Goal: Find specific page/section: Find specific page/section

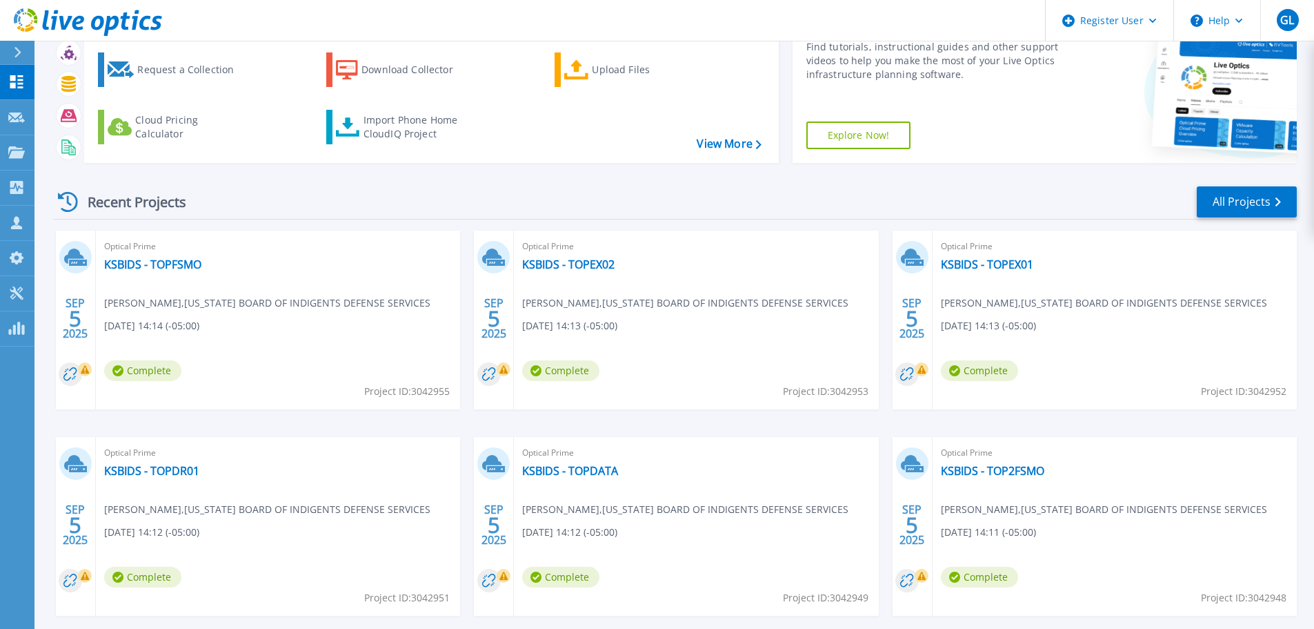
scroll to position [136, 0]
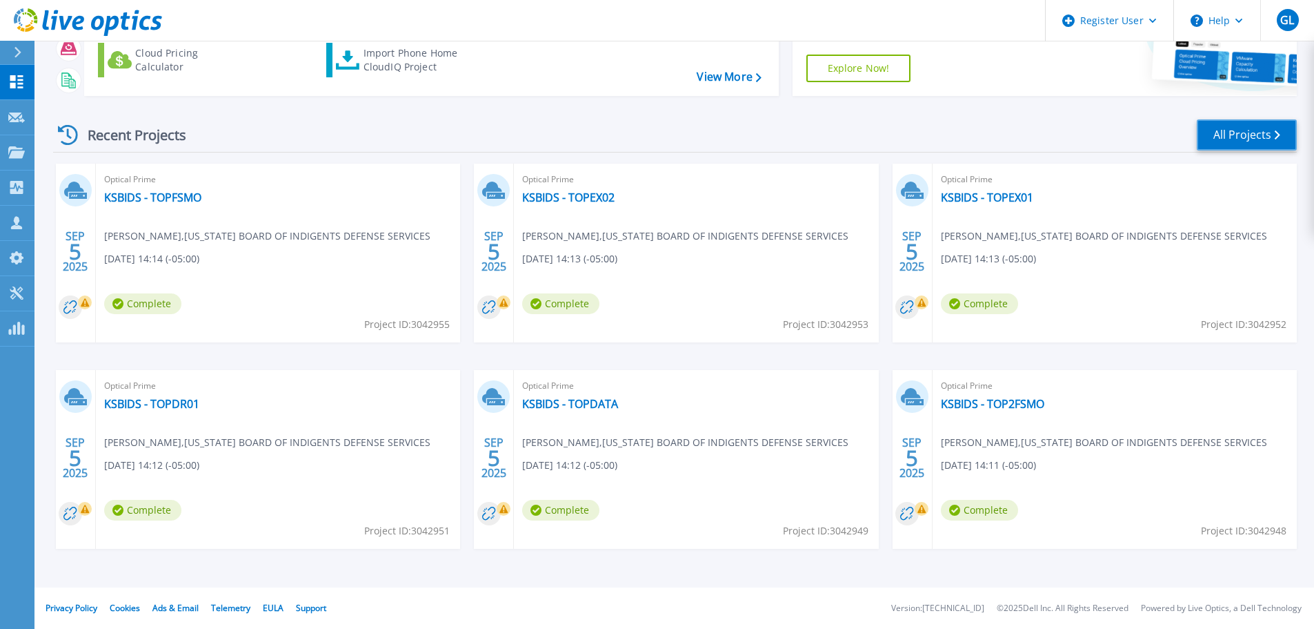
click at [1277, 132] on icon at bounding box center [1278, 134] width 6 height 9
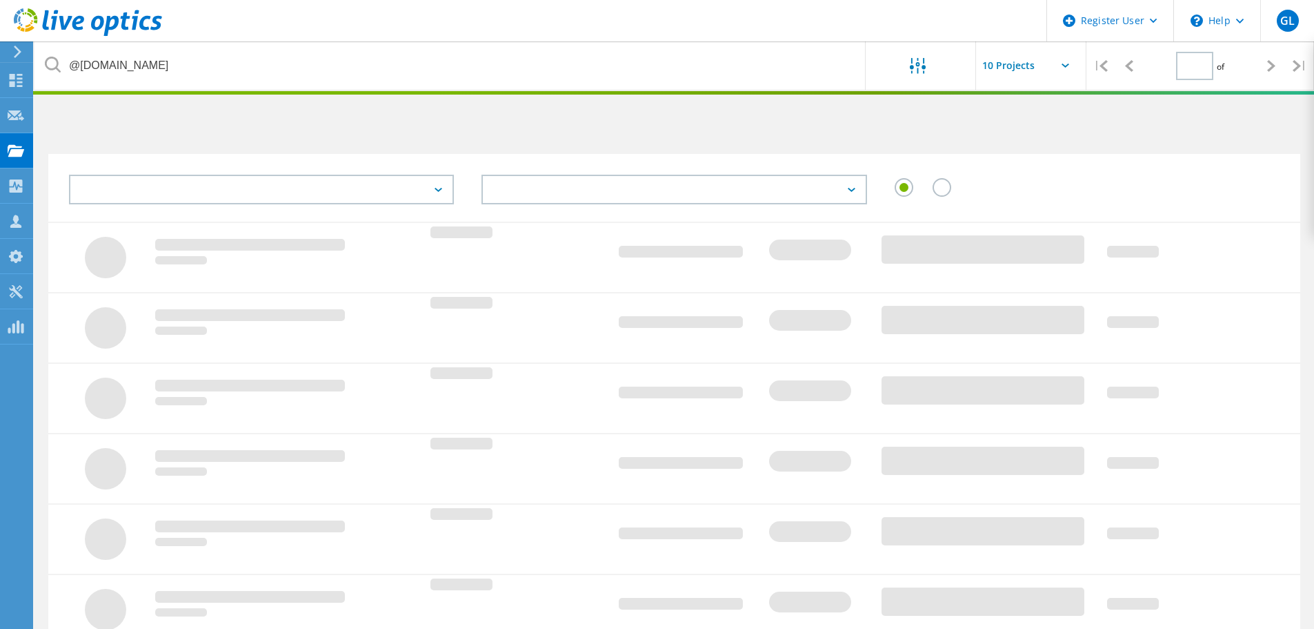
type input "1"
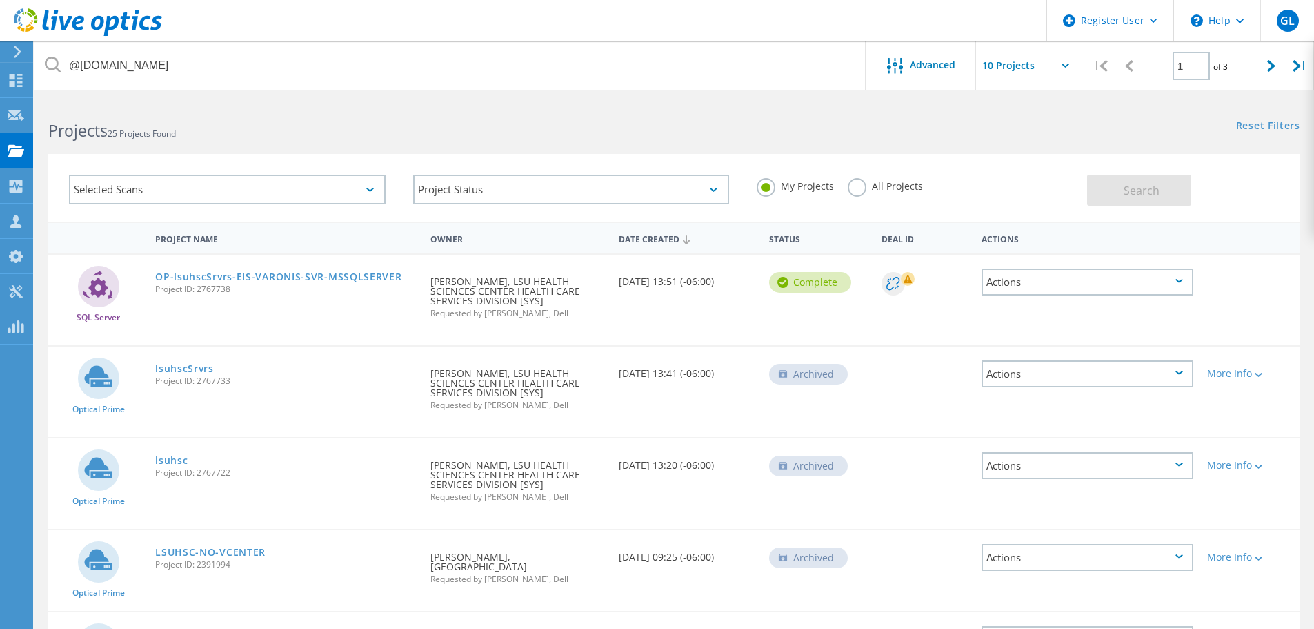
click at [862, 185] on label "All Projects" at bounding box center [885, 184] width 75 height 13
click at [0, 0] on input "All Projects" at bounding box center [0, 0] width 0 height 0
click at [1115, 195] on button "Search" at bounding box center [1139, 190] width 104 height 31
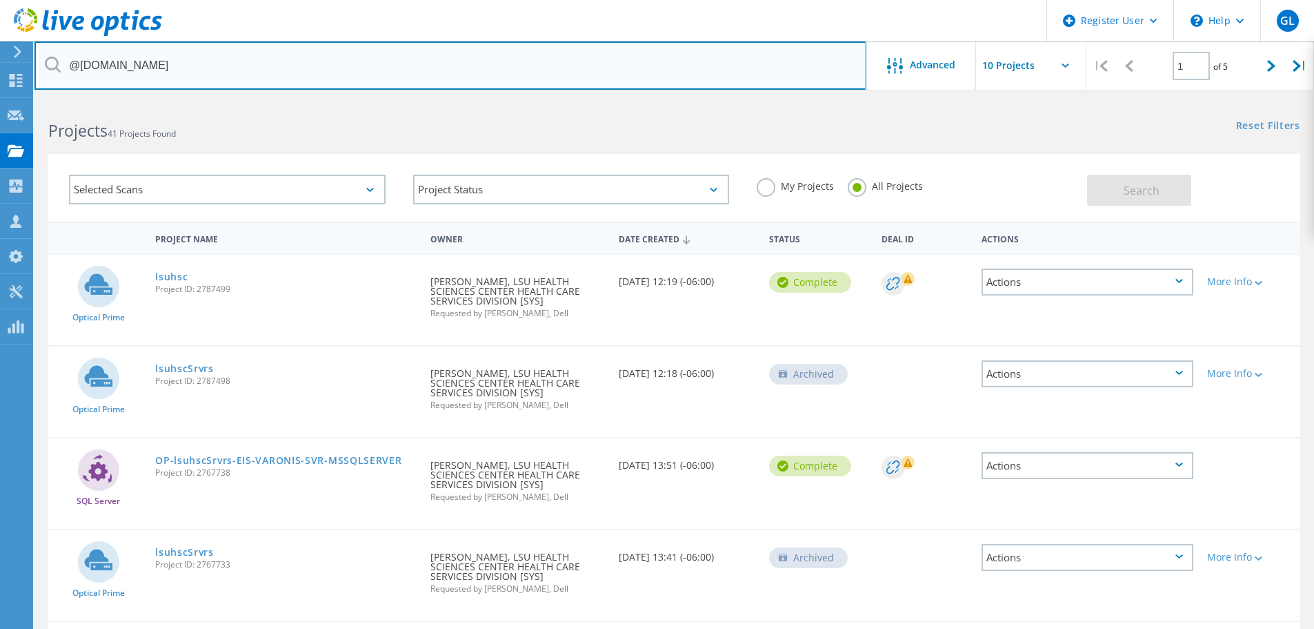
drag, startPoint x: 579, startPoint y: 66, endPoint x: 0, endPoint y: 58, distance: 578.9
click at [0, 100] on div "Register User \n Help Explore Helpful Articles Contact Support GL Dell User [PE…" at bounding box center [657, 639] width 1314 height 1078
drag, startPoint x: 130, startPoint y: 61, endPoint x: 53, endPoint y: 57, distance: 77.3
click at [53, 57] on div "@[DOMAIN_NAME]" at bounding box center [449, 65] width 831 height 48
click at [352, 73] on input "@[DOMAIN_NAME]" at bounding box center [450, 65] width 832 height 48
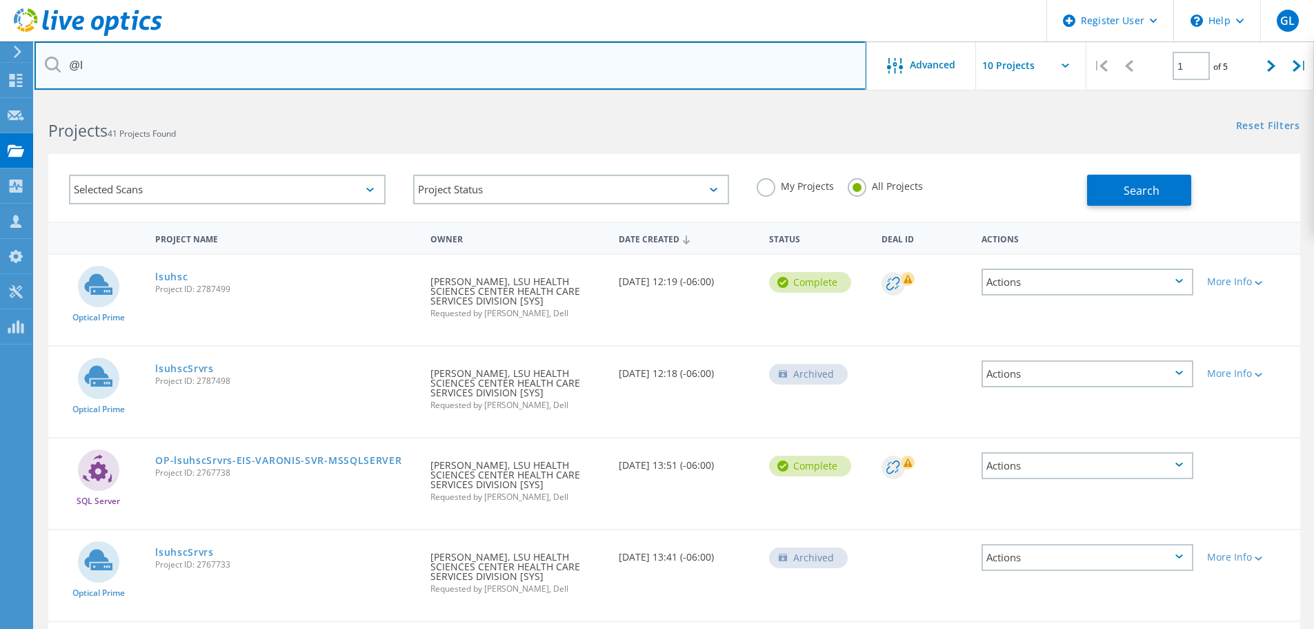
type input "@"
paste input "@[DOMAIN_NAME]"
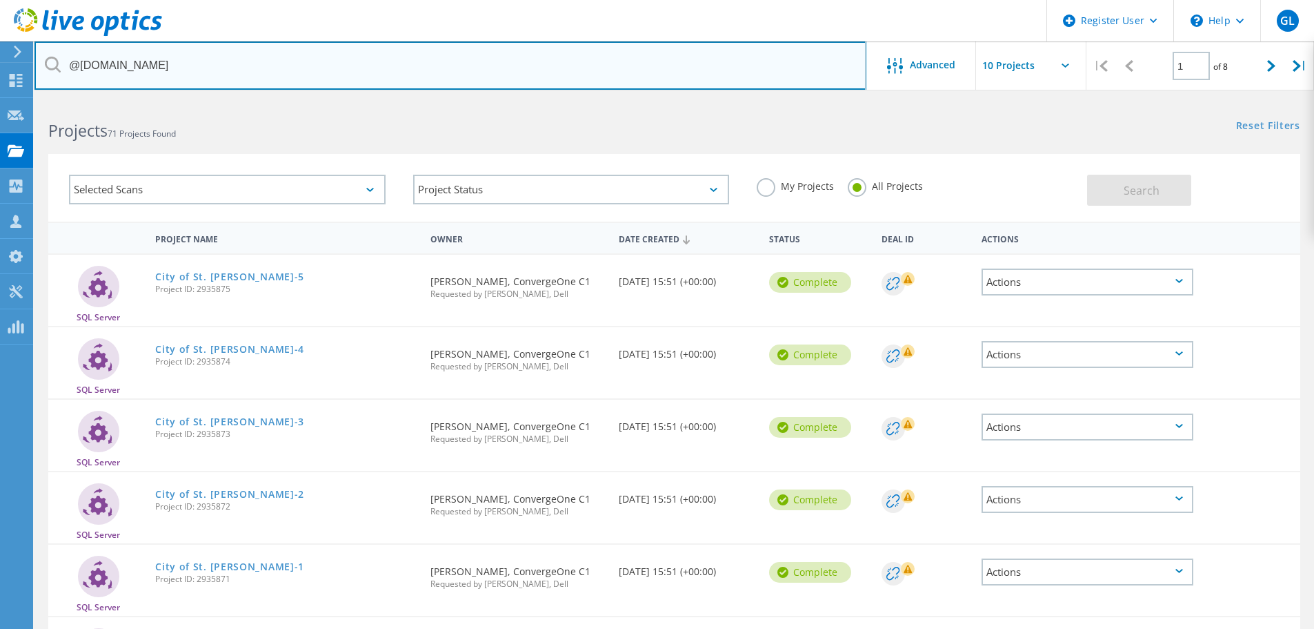
drag, startPoint x: 360, startPoint y: 63, endPoint x: 0, endPoint y: 41, distance: 360.8
click at [0, 100] on div "Register User \n Help Explore Helpful Articles Contact Support GL Dell User [PE…" at bounding box center [657, 563] width 1314 height 927
drag, startPoint x: 152, startPoint y: 67, endPoint x: 0, endPoint y: 56, distance: 152.9
click at [0, 100] on div "Register User \n Help Explore Helpful Articles Contact Support GL Dell User [PE…" at bounding box center [657, 563] width 1314 height 927
drag, startPoint x: 145, startPoint y: 74, endPoint x: 66, endPoint y: 66, distance: 79.0
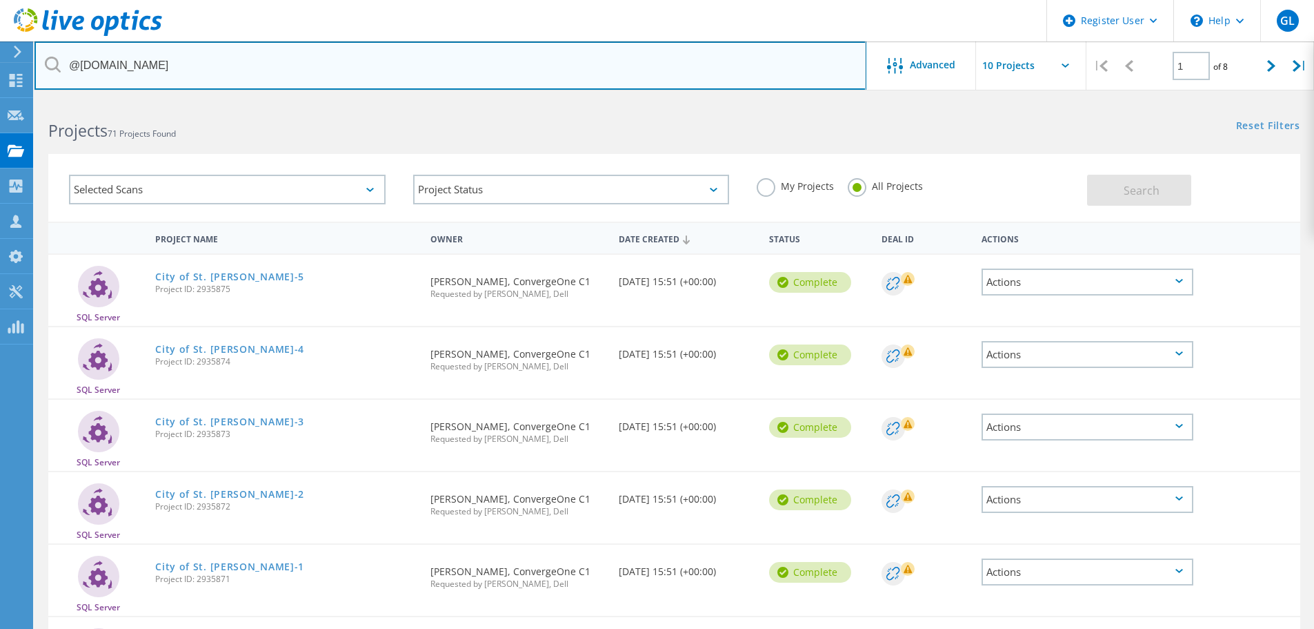
click at [66, 66] on input "@[DOMAIN_NAME]" at bounding box center [450, 65] width 832 height 48
paste input "[EMAIL_ADDRESS][DOMAIN_NAME]"
click at [66, 66] on input "[EMAIL_ADDRESS][DOMAIN_NAME]" at bounding box center [450, 65] width 832 height 48
type input "[EMAIL_ADDRESS][DOMAIN_NAME]"
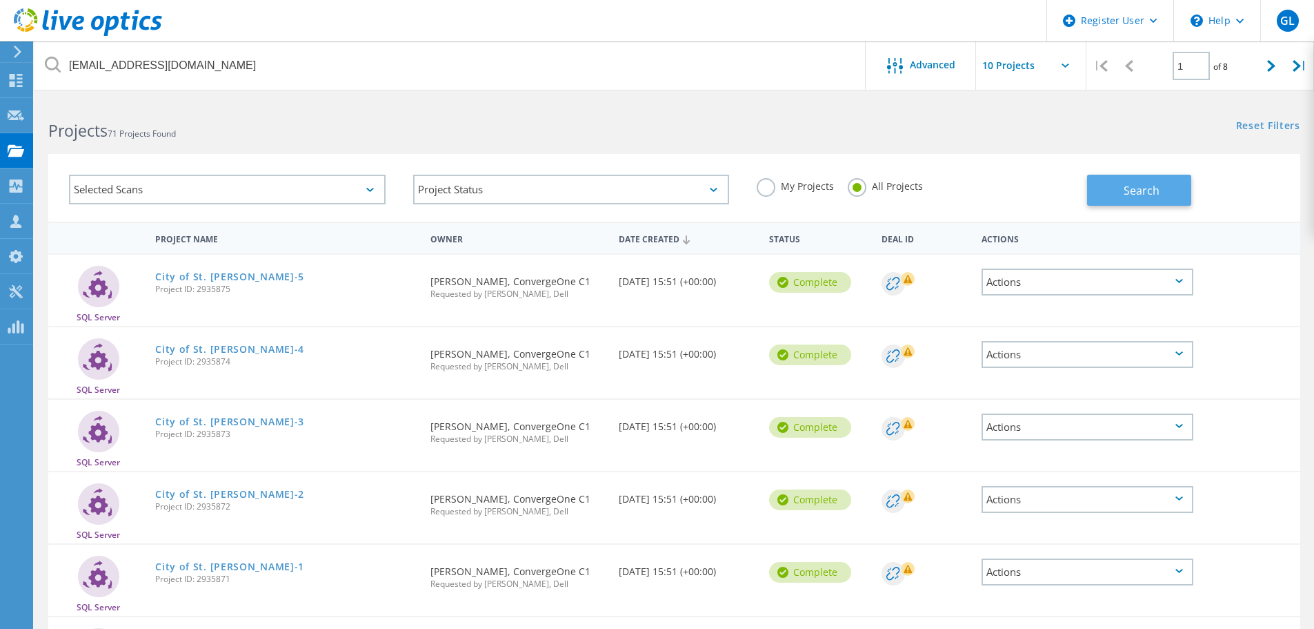
click at [1104, 190] on button "Search" at bounding box center [1139, 190] width 104 height 31
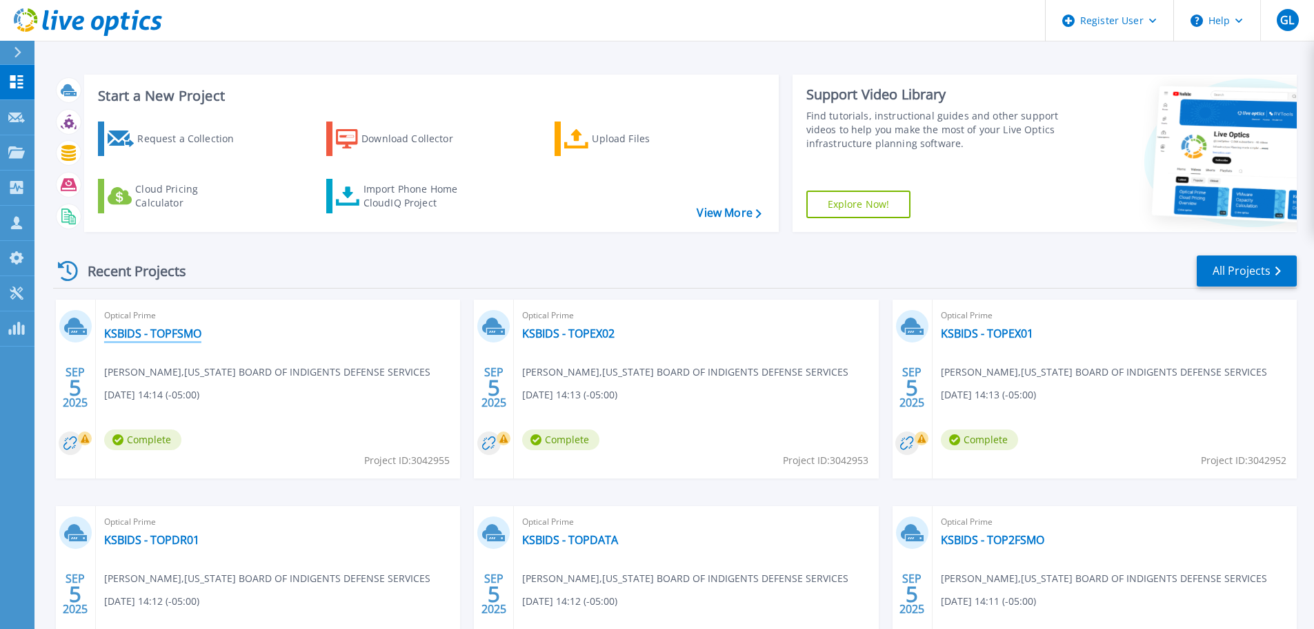
click at [156, 337] on link "KSBIDS - TOPFSMO" at bounding box center [152, 333] width 97 height 14
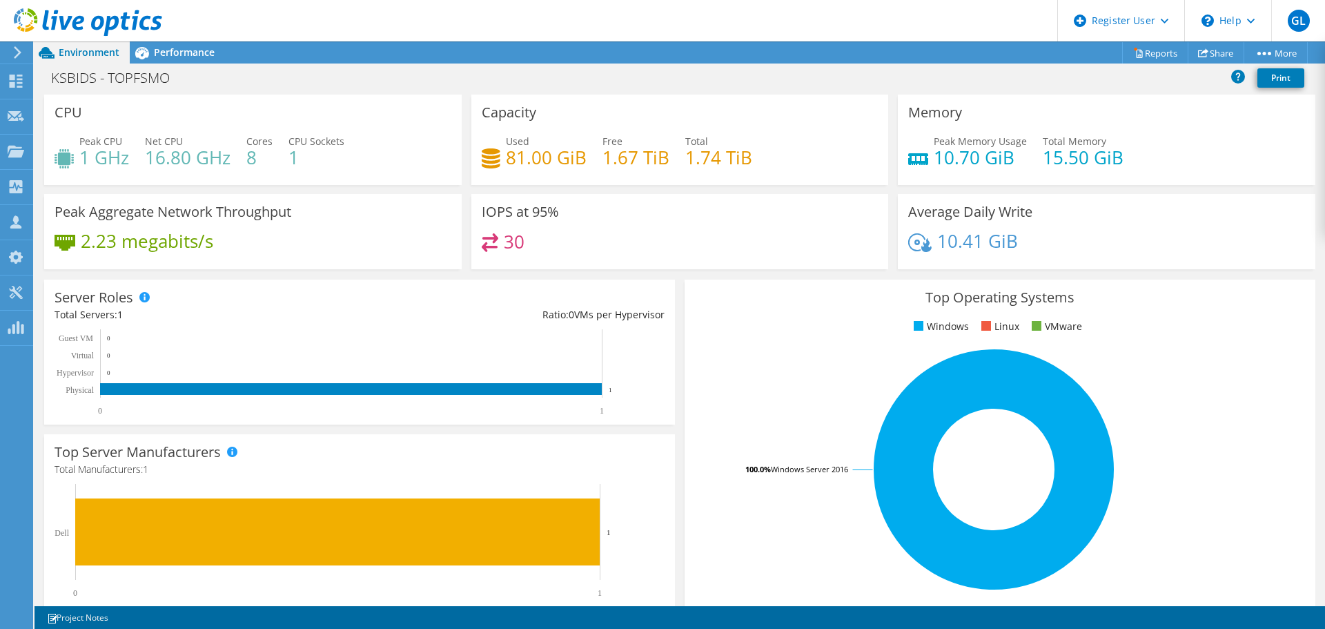
scroll to position [276, 0]
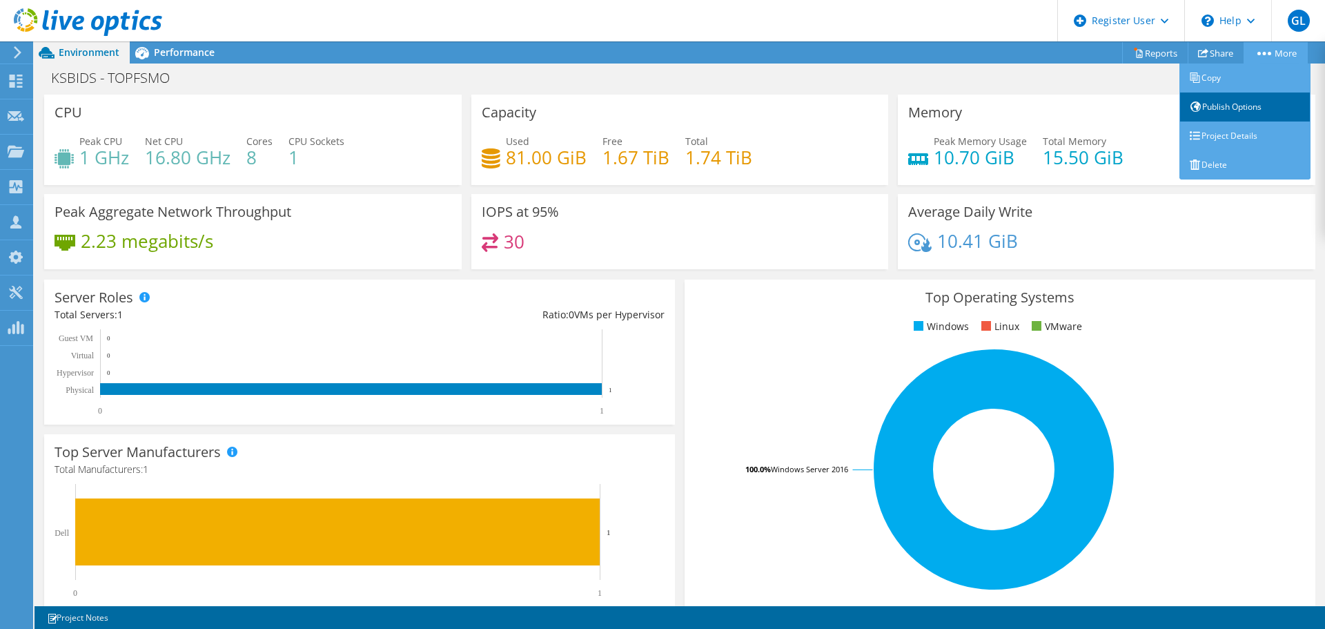
click at [1238, 109] on link "Publish Options" at bounding box center [1244, 106] width 131 height 29
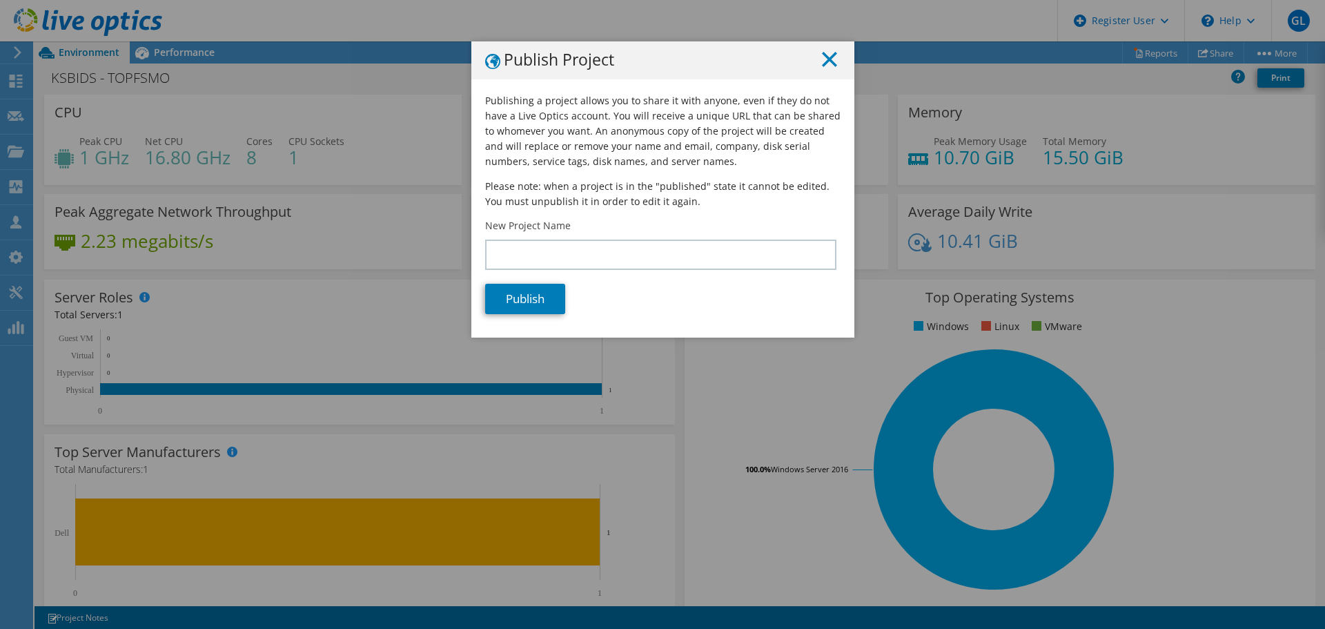
click at [822, 62] on line at bounding box center [829, 59] width 14 height 14
